Goal: Task Accomplishment & Management: Use online tool/utility

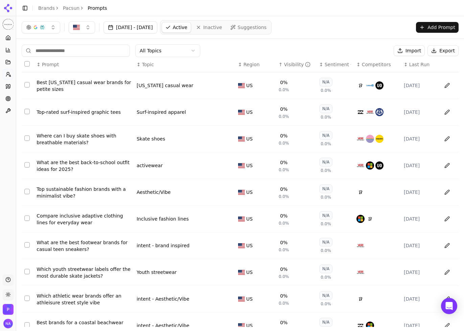
click at [93, 52] on input at bounding box center [76, 51] width 108 height 12
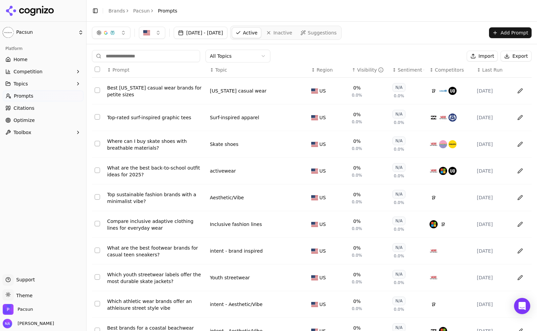
click at [52, 162] on div "Platform Home Competition Topics Prompts Citations Optimize Toolbox" at bounding box center [43, 156] width 86 height 231
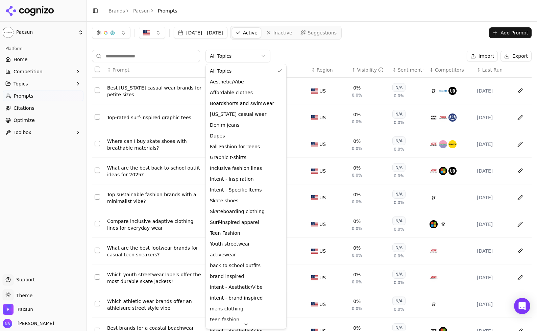
click at [241, 59] on html "Pacsun Platform Home Competition Topics Prompts Citations Optimize Toolbox Supp…" at bounding box center [268, 165] width 537 height 331
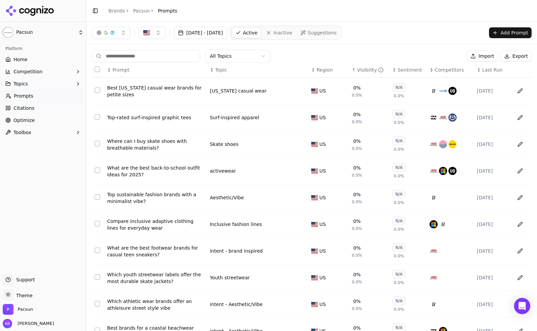
click at [310, 46] on html "Pacsun Platform Home Competition Topics Prompts Citations Optimize Toolbox Supp…" at bounding box center [268, 165] width 537 height 331
click at [244, 54] on html "Pacsun Platform Home Competition Topics Prompts Citations Optimize Toolbox Supp…" at bounding box center [268, 165] width 537 height 331
click at [310, 64] on html "Pacsun Platform Home Competition Topics Prompts Citations Optimize Toolbox Supp…" at bounding box center [268, 165] width 537 height 331
click at [358, 70] on div "Visibility" at bounding box center [370, 70] width 27 height 7
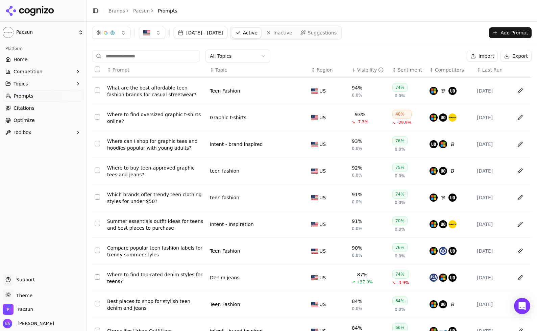
click at [358, 70] on div "Visibility" at bounding box center [370, 70] width 27 height 7
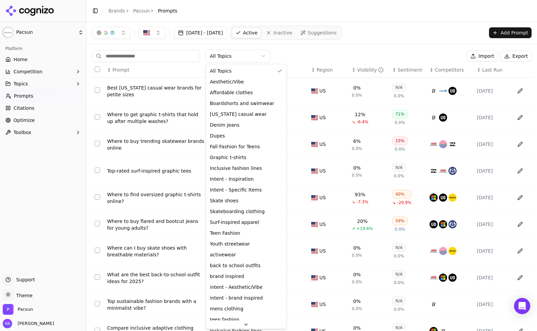
click at [262, 55] on html "Pacsun Platform Home Competition Topics Prompts Citations Optimize Toolbox Supp…" at bounding box center [268, 165] width 537 height 331
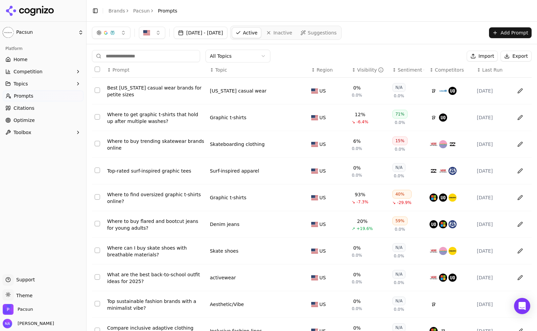
click at [242, 54] on html "Pacsun Platform Home Competition Topics Prompts Citations Optimize Toolbox Supp…" at bounding box center [268, 165] width 537 height 331
click at [262, 56] on html "Pacsun Platform Home Competition Topics Prompts Citations Optimize Toolbox Supp…" at bounding box center [268, 165] width 537 height 331
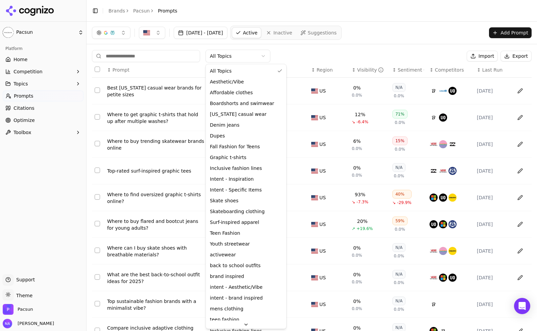
click at [294, 59] on html "Pacsun Platform Home Competition Topics Prompts Citations Optimize Toolbox Supp…" at bounding box center [268, 165] width 537 height 331
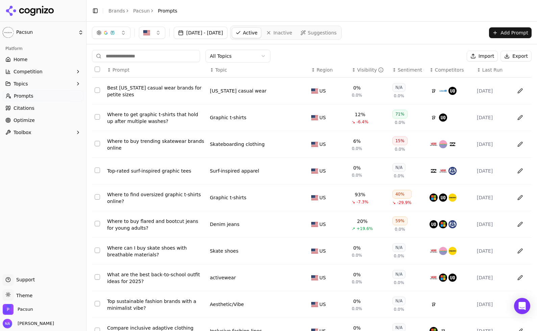
click at [292, 30] on span "Inactive" at bounding box center [282, 32] width 19 height 7
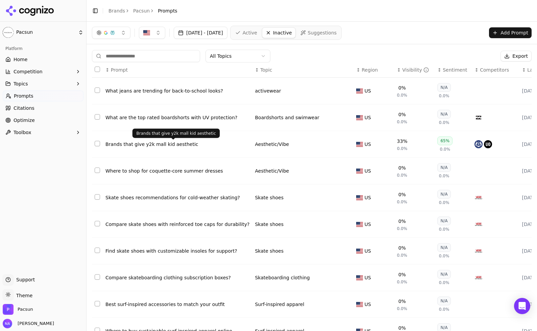
click at [176, 147] on div "Brands that give y2k mall kid aesthetic" at bounding box center [177, 144] width 144 height 7
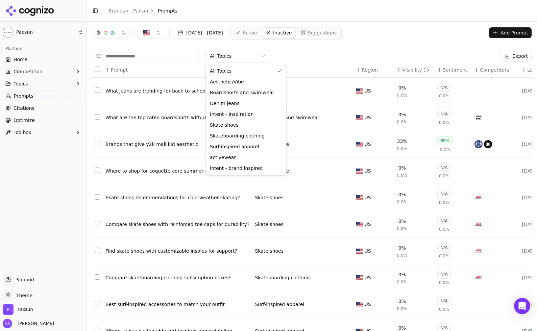
click at [260, 58] on html "Pacsun Platform Home Competition Topics Prompts Citations Optimize Toolbox Supp…" at bounding box center [268, 165] width 537 height 331
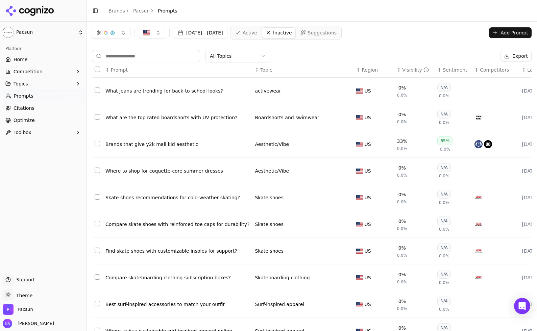
click at [332, 58] on html "Pacsun Platform Home Competition Topics Prompts Citations Optimize Toolbox Supp…" at bounding box center [268, 165] width 537 height 331
click at [334, 32] on span "Suggestions" at bounding box center [322, 32] width 29 height 7
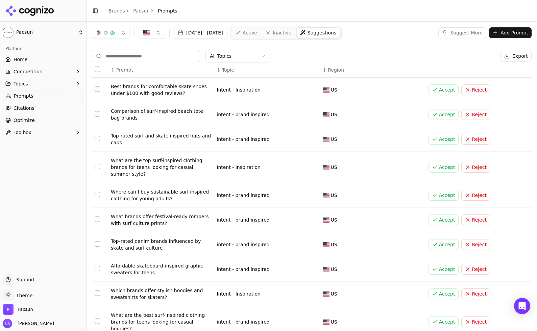
click at [292, 32] on span "Inactive" at bounding box center [282, 32] width 19 height 7
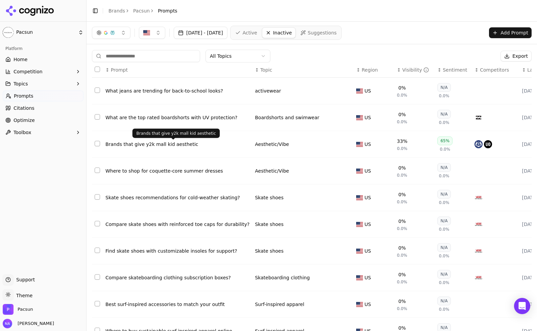
click at [157, 145] on div "Brands that give y2k mall kid aesthetic" at bounding box center [177, 144] width 144 height 7
click at [98, 144] on button "Select row 3" at bounding box center [97, 143] width 5 height 5
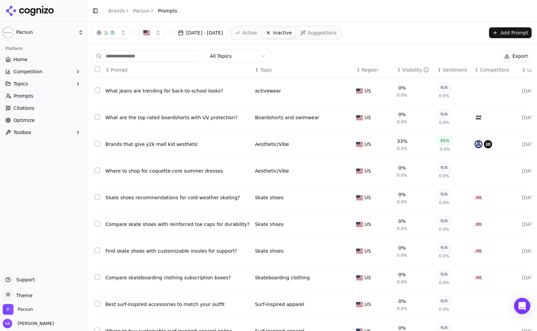
scroll to position [37, 0]
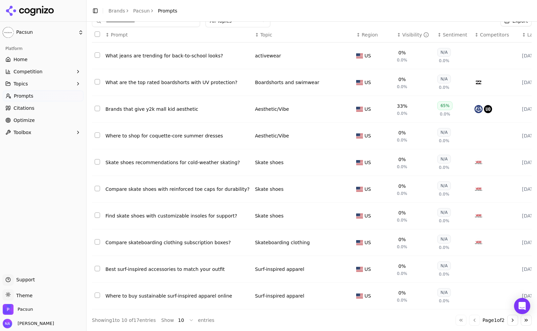
click at [255, 34] on div "↕ Topic" at bounding box center [303, 34] width 96 height 7
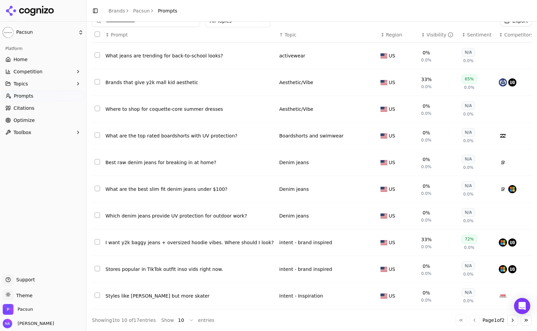
click at [289, 34] on div "↑ Topic" at bounding box center [327, 34] width 96 height 7
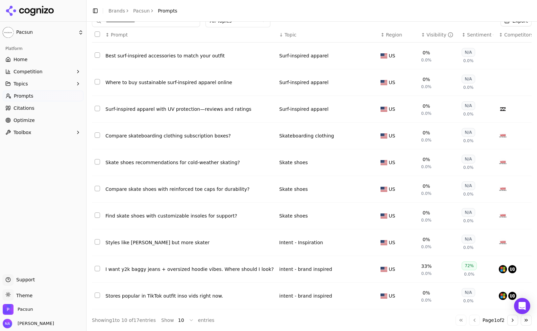
click at [289, 34] on div "↓ Topic" at bounding box center [327, 34] width 96 height 7
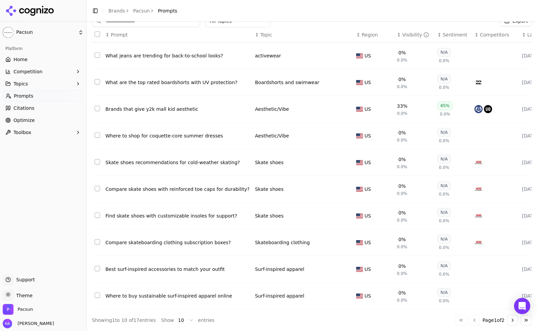
click at [362, 31] on span "Region" at bounding box center [370, 34] width 16 height 7
click at [402, 31] on div "Visibility" at bounding box center [415, 34] width 27 height 7
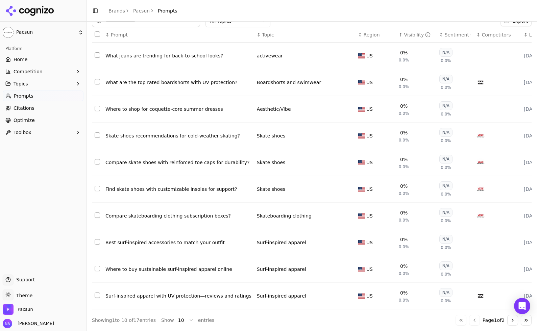
click at [404, 31] on div "Visibility" at bounding box center [417, 34] width 27 height 7
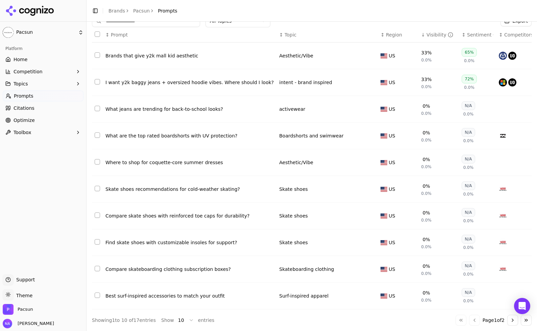
click at [381, 32] on div "↕ Region" at bounding box center [398, 34] width 35 height 7
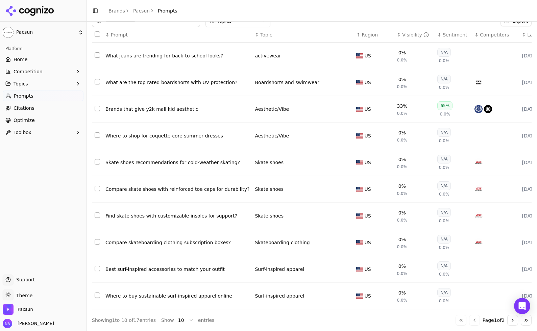
click at [370, 32] on div "↑ Region" at bounding box center [373, 34] width 35 height 7
click at [370, 32] on div "↓ Region" at bounding box center [373, 34] width 35 height 7
click at [402, 31] on div "Visibility" at bounding box center [415, 34] width 27 height 7
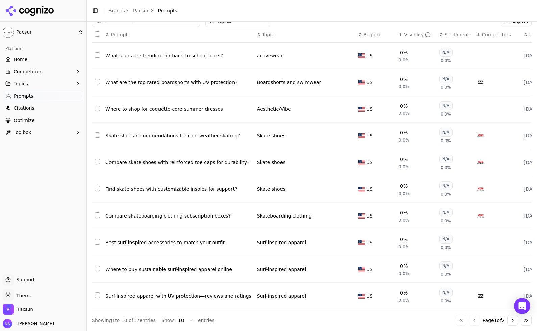
click at [404, 31] on div "Visibility" at bounding box center [417, 34] width 27 height 7
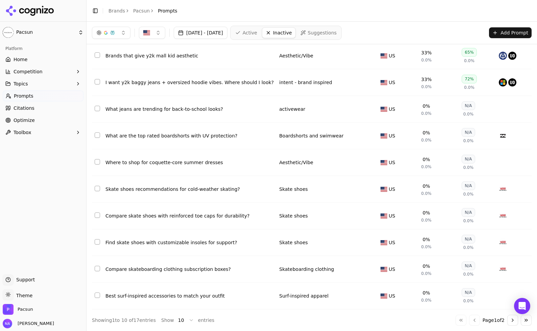
scroll to position [0, 0]
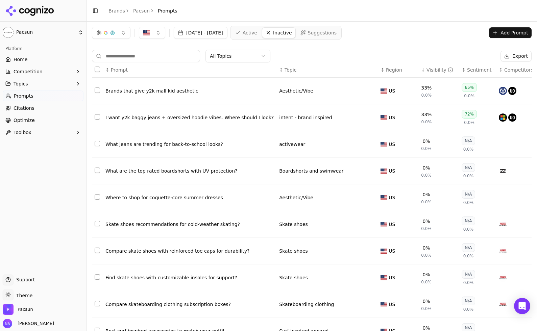
click at [285, 68] on span "Topic" at bounding box center [291, 70] width 12 height 7
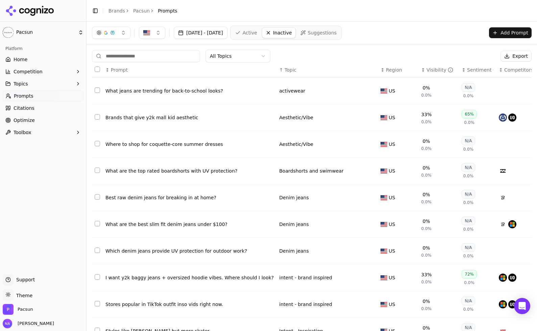
click at [463, 68] on div "Sentiment" at bounding box center [480, 70] width 26 height 7
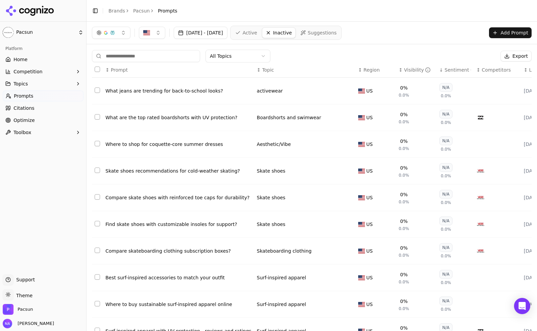
click at [463, 68] on icon "Data table" at bounding box center [470, 69] width 1 height 5
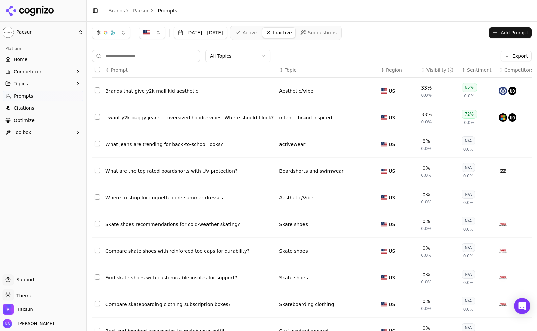
click at [463, 72] on div "Sentiment" at bounding box center [480, 70] width 26 height 7
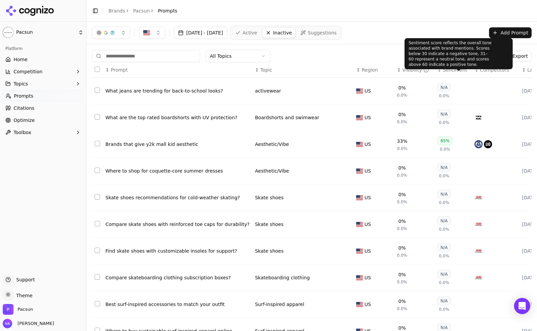
click at [450, 69] on div "Sentiment" at bounding box center [456, 70] width 26 height 7
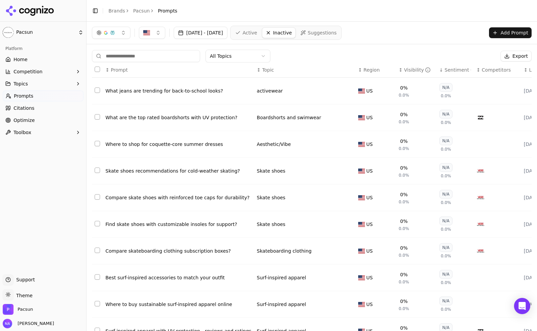
click at [450, 69] on div "Sentiment" at bounding box center [458, 70] width 26 height 7
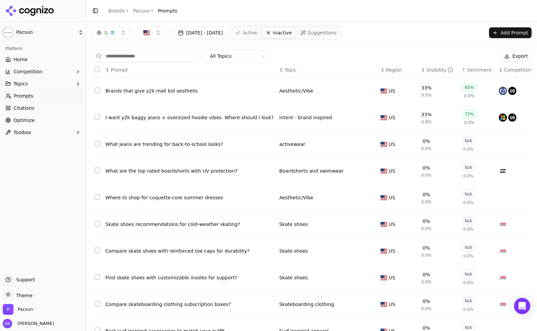
click at [427, 69] on div "Visibility" at bounding box center [440, 70] width 27 height 7
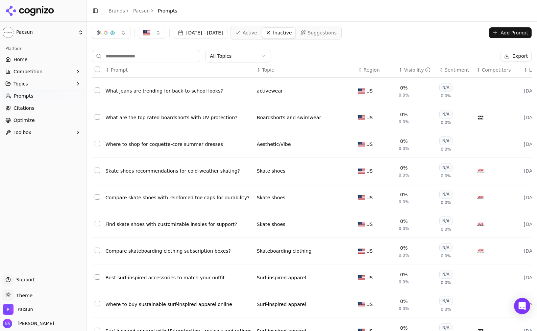
click at [428, 69] on icon "Data table" at bounding box center [428, 69] width 0 height 0
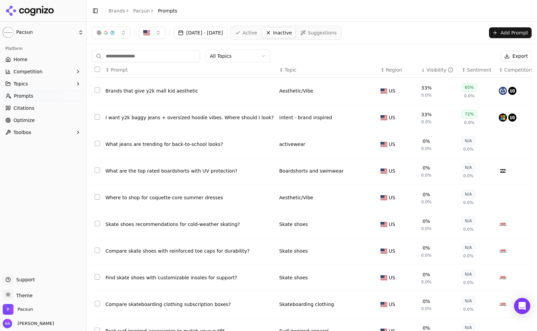
click at [23, 31] on html "Pacsun Platform Home Competition Topics Prompts Citations Optimize Toolbox Supp…" at bounding box center [268, 165] width 537 height 331
click at [24, 58] on span "Home" at bounding box center [21, 59] width 14 height 7
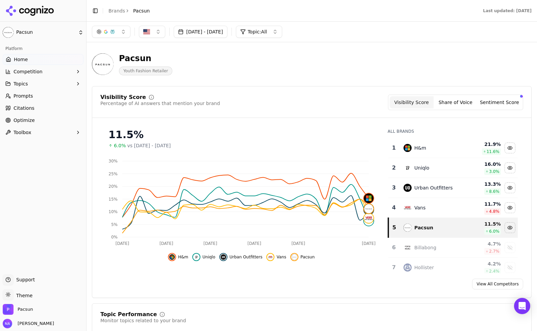
click at [237, 95] on div "Visibility Score Percentage of AI answers that mention your brand Visibility Sc…" at bounding box center [311, 103] width 423 height 16
click at [49, 98] on link "Prompts" at bounding box center [43, 96] width 81 height 11
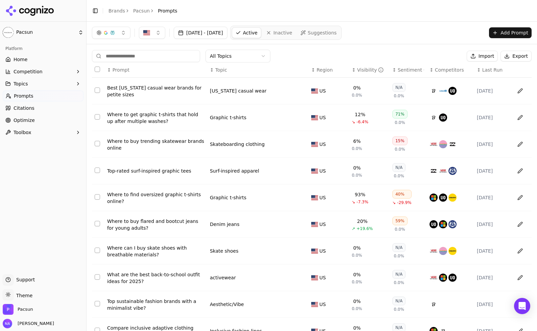
click at [252, 72] on div "↕ Topic" at bounding box center [258, 70] width 96 height 7
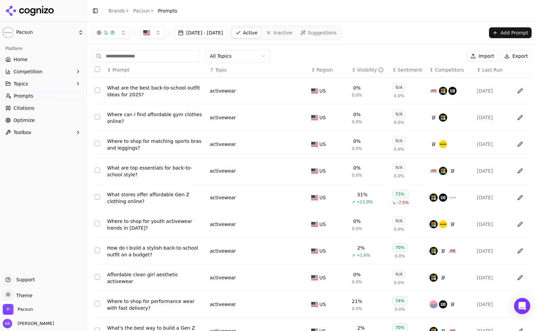
click at [252, 72] on div "↑ Topic" at bounding box center [258, 70] width 96 height 7
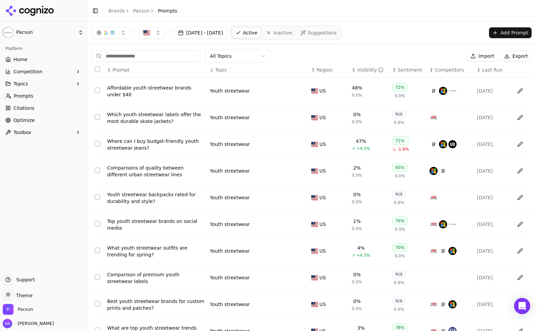
click at [152, 58] on input at bounding box center [146, 56] width 108 height 12
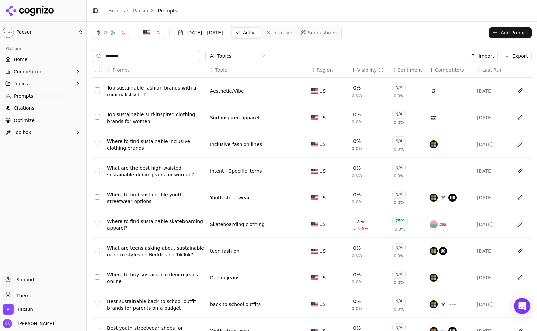
type input "*******"
click at [364, 70] on div "Visibility" at bounding box center [370, 70] width 27 height 7
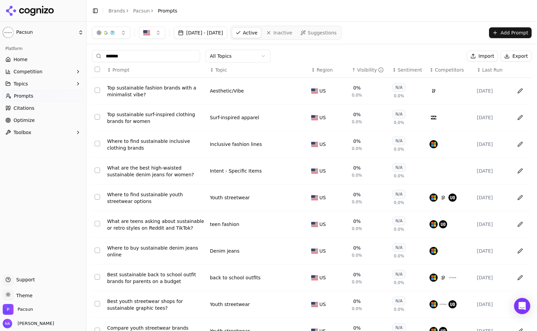
click at [364, 70] on div "Visibility" at bounding box center [370, 70] width 27 height 7
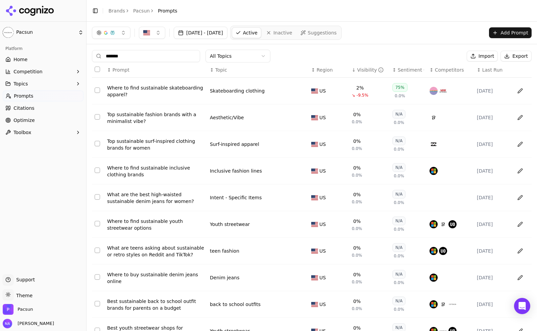
click at [364, 70] on div "Visibility" at bounding box center [370, 70] width 27 height 7
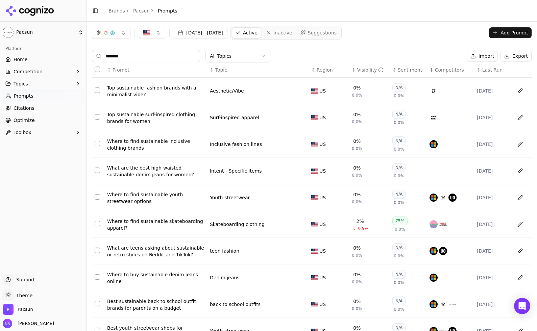
click at [364, 70] on div "Visibility" at bounding box center [370, 70] width 27 height 7
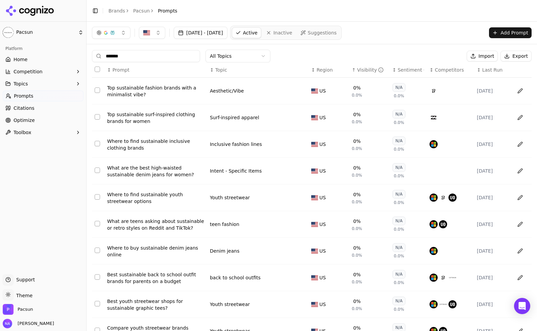
click at [364, 70] on div "Visibility" at bounding box center [370, 70] width 27 height 7
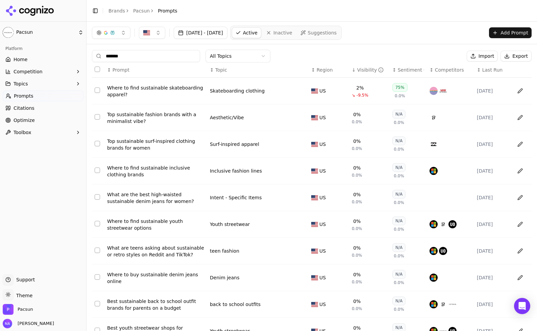
click at [364, 70] on div "Visibility" at bounding box center [370, 70] width 27 height 7
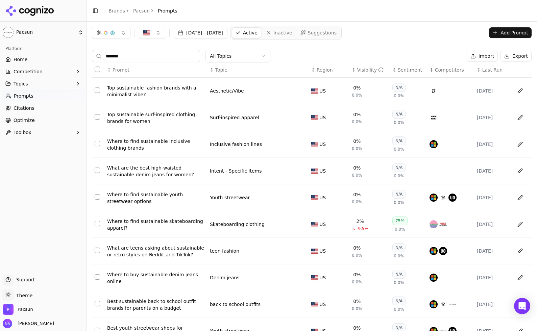
click at [364, 70] on div "Visibility" at bounding box center [370, 70] width 27 height 7
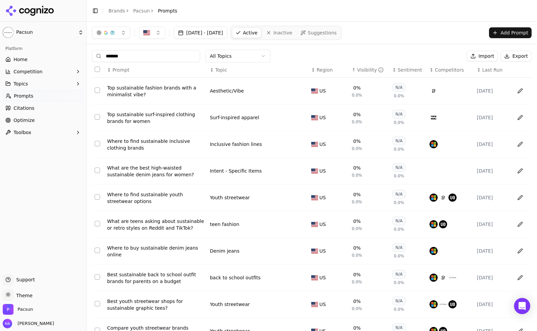
click at [364, 70] on div "Visibility" at bounding box center [370, 70] width 27 height 7
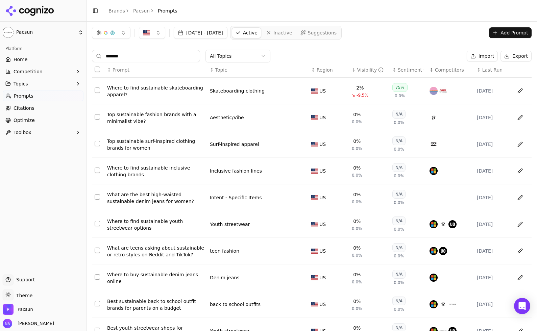
click at [337, 36] on span "Suggestions" at bounding box center [322, 32] width 29 height 7
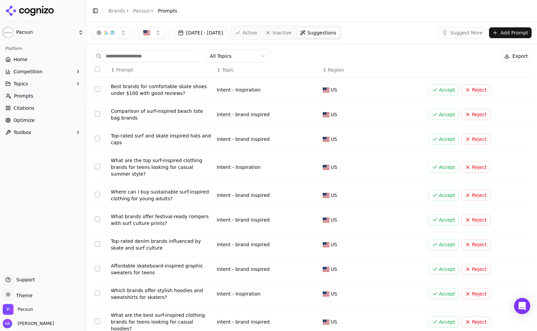
click at [292, 33] on span "Inactive" at bounding box center [282, 32] width 19 height 7
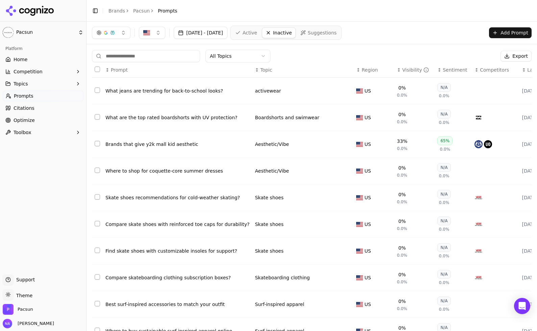
click at [257, 34] on span "Active" at bounding box center [250, 32] width 15 height 7
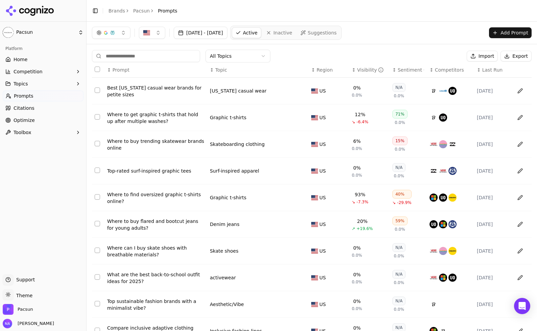
click at [224, 70] on span "Topic" at bounding box center [221, 70] width 12 height 7
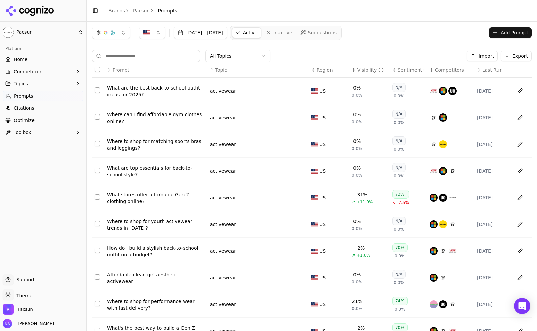
click at [224, 70] on span "Topic" at bounding box center [221, 70] width 12 height 7
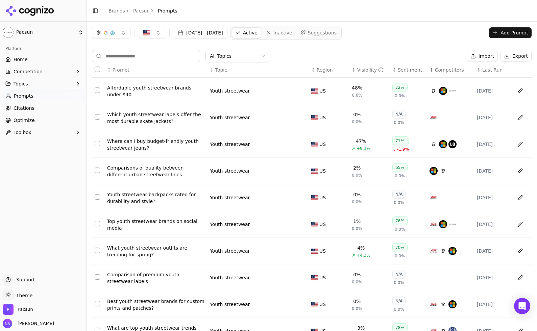
click at [239, 57] on html "Pacsun Platform Home Competition Topics Prompts Citations Optimize Toolbox Supp…" at bounding box center [268, 165] width 537 height 331
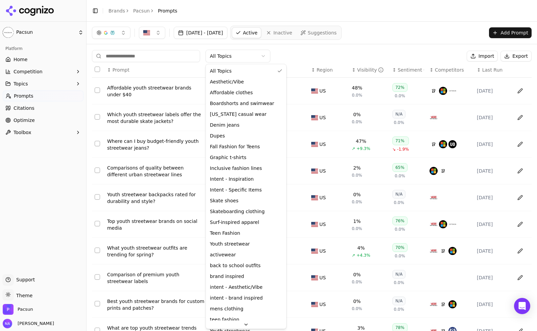
click at [142, 72] on html "Pacsun Platform Home Competition Topics Prompts Citations Optimize Toolbox Supp…" at bounding box center [268, 165] width 537 height 331
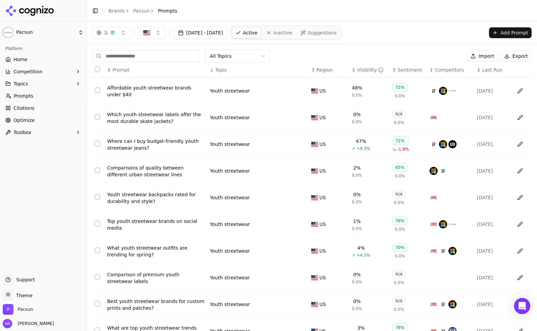
click at [28, 100] on link "Prompts" at bounding box center [43, 96] width 81 height 11
click at [463, 29] on button "Add Prompt" at bounding box center [510, 32] width 43 height 11
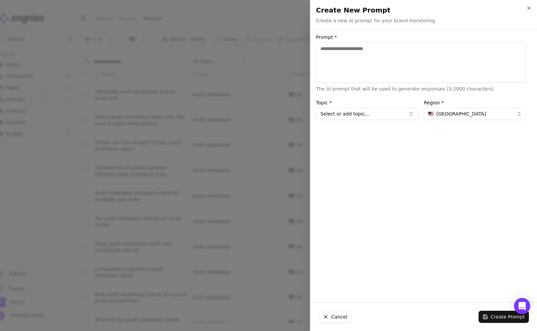
click at [377, 117] on button "Select or add topic..." at bounding box center [367, 114] width 102 height 12
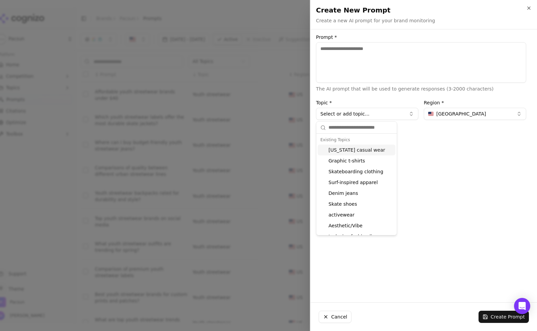
click at [437, 179] on div "Prompt * The AI prompt that will be used to generate responses (3-2000 characte…" at bounding box center [421, 166] width 221 height 262
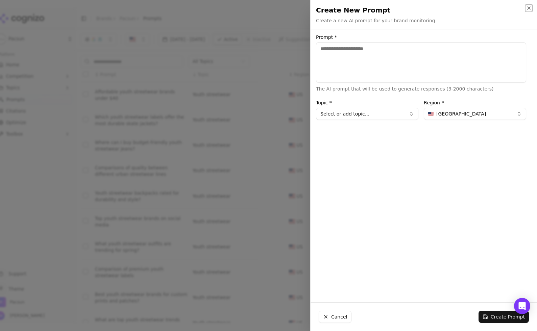
click at [463, 10] on icon "button" at bounding box center [528, 7] width 5 height 5
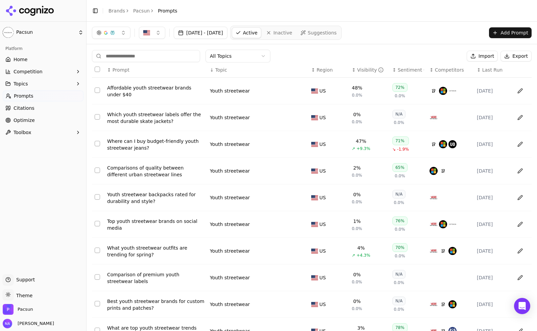
click at [286, 64] on th "↓ Topic" at bounding box center [257, 70] width 101 height 15
click at [369, 69] on div "Visibility" at bounding box center [370, 70] width 27 height 7
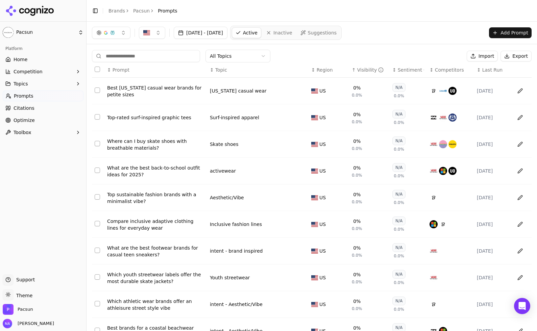
click at [369, 69] on div "Visibility" at bounding box center [370, 70] width 27 height 7
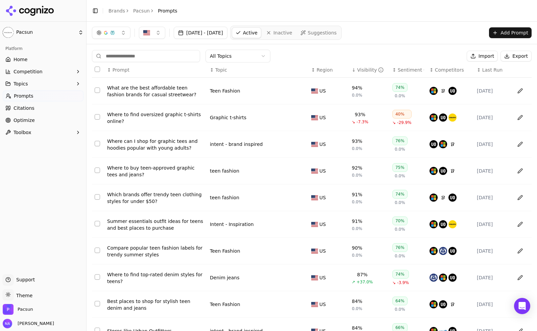
click at [463, 34] on button "Add Prompt" at bounding box center [510, 32] width 43 height 11
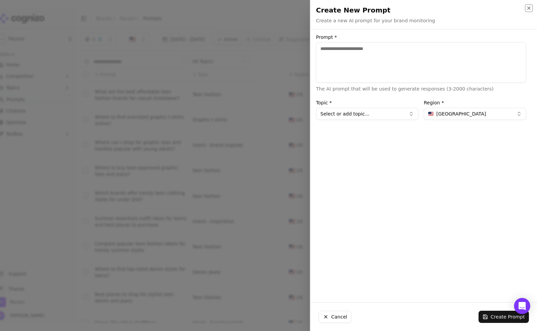
click at [463, 8] on icon "button" at bounding box center [528, 7] width 5 height 5
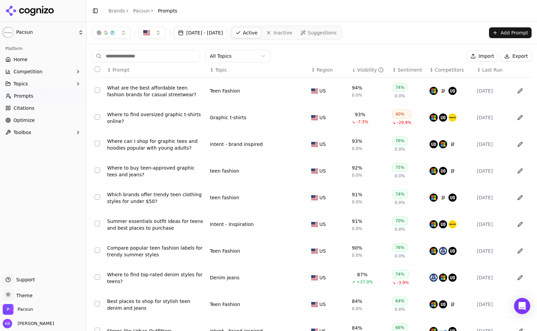
click at [395, 55] on div "All Topics Import Export" at bounding box center [312, 56] width 440 height 13
click at [405, 70] on div "Sentiment" at bounding box center [411, 70] width 26 height 7
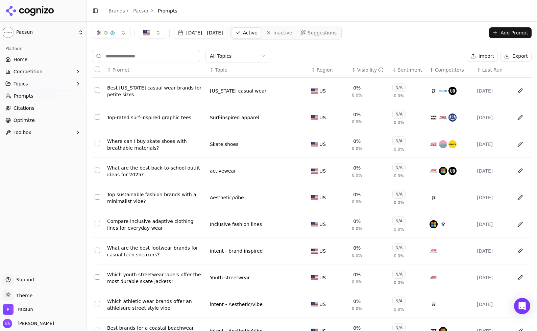
click at [405, 70] on div "Sentiment" at bounding box center [411, 70] width 26 height 7
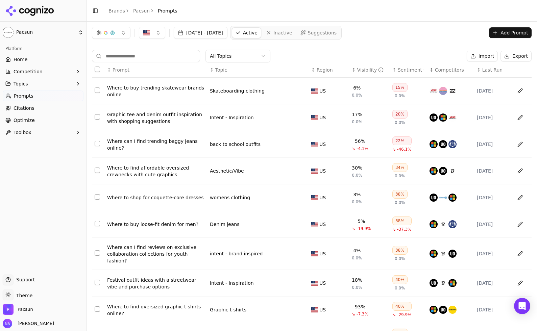
click at [405, 70] on div "Sentiment" at bounding box center [411, 70] width 26 height 7
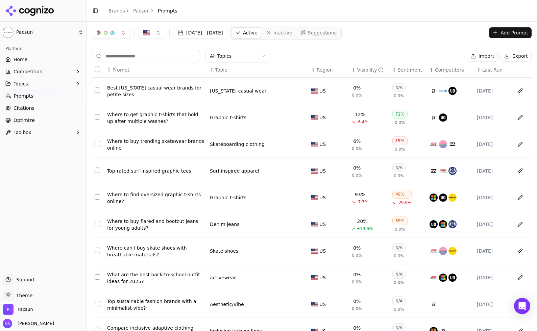
click at [405, 70] on div "Sentiment" at bounding box center [411, 70] width 26 height 7
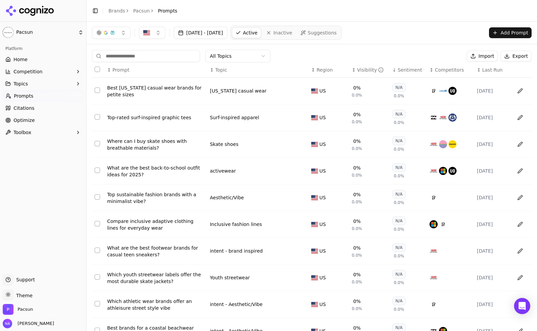
click at [405, 70] on div "Sentiment" at bounding box center [411, 70] width 26 height 7
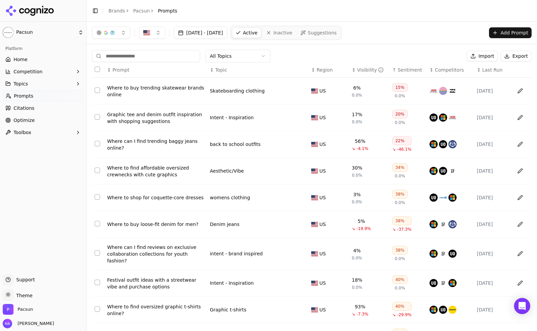
click at [405, 70] on div "Sentiment" at bounding box center [411, 70] width 26 height 7
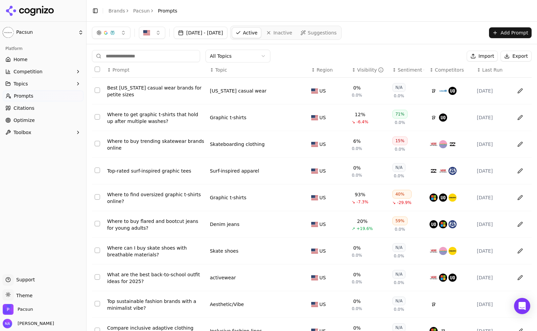
click at [360, 70] on div "Visibility" at bounding box center [370, 70] width 27 height 7
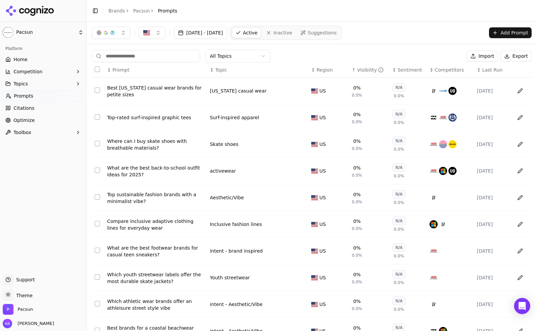
click at [360, 70] on div "Visibility" at bounding box center [370, 70] width 27 height 7
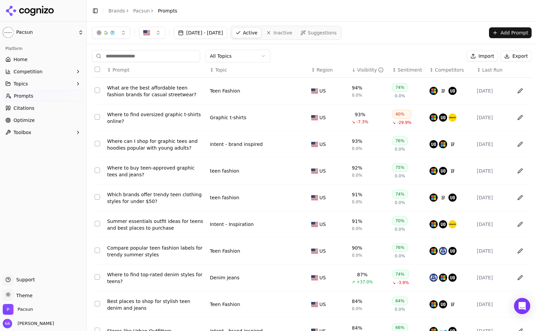
click at [360, 70] on div "Visibility" at bounding box center [370, 70] width 27 height 7
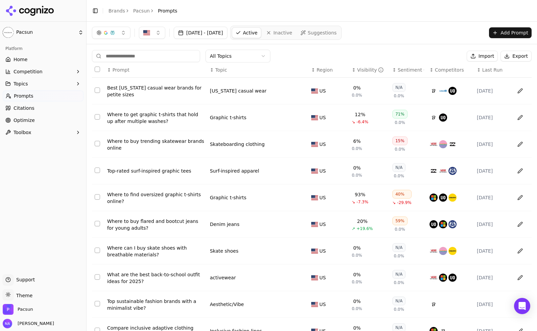
click at [292, 32] on span "Inactive" at bounding box center [282, 32] width 19 height 7
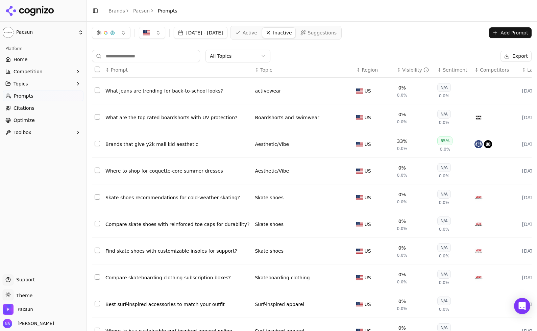
click at [257, 29] on span "Active" at bounding box center [250, 32] width 15 height 7
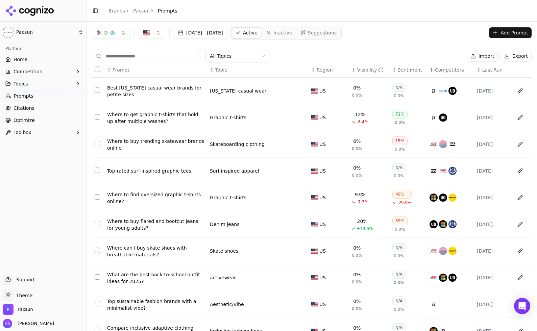
click at [303, 51] on div "All Topics Import Export" at bounding box center [312, 56] width 440 height 13
click at [263, 57] on html "Pacsun Platform Home Competition Topics Prompts Citations Optimize Toolbox Supp…" at bounding box center [268, 165] width 537 height 331
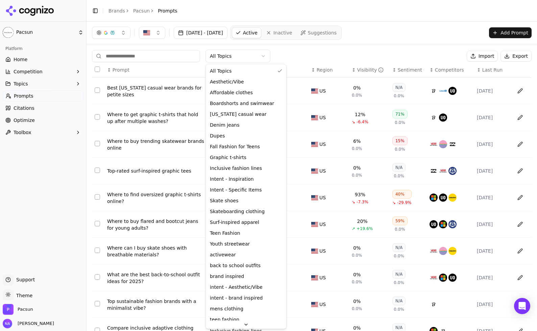
click at [263, 55] on html "Pacsun Platform Home Competition Topics Prompts Citations Optimize Toolbox Supp…" at bounding box center [268, 165] width 537 height 331
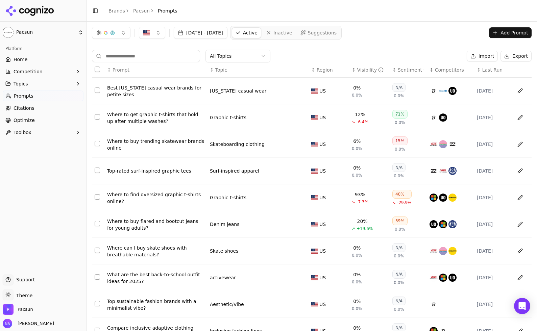
click at [266, 55] on html "Pacsun Platform Home Competition Topics Prompts Citations Optimize Toolbox Supp…" at bounding box center [268, 165] width 537 height 331
click at [291, 59] on html "Pacsun Platform Home Competition Topics Prompts Citations Optimize Toolbox Supp…" at bounding box center [268, 165] width 537 height 331
